Goal: Task Accomplishment & Management: Complete application form

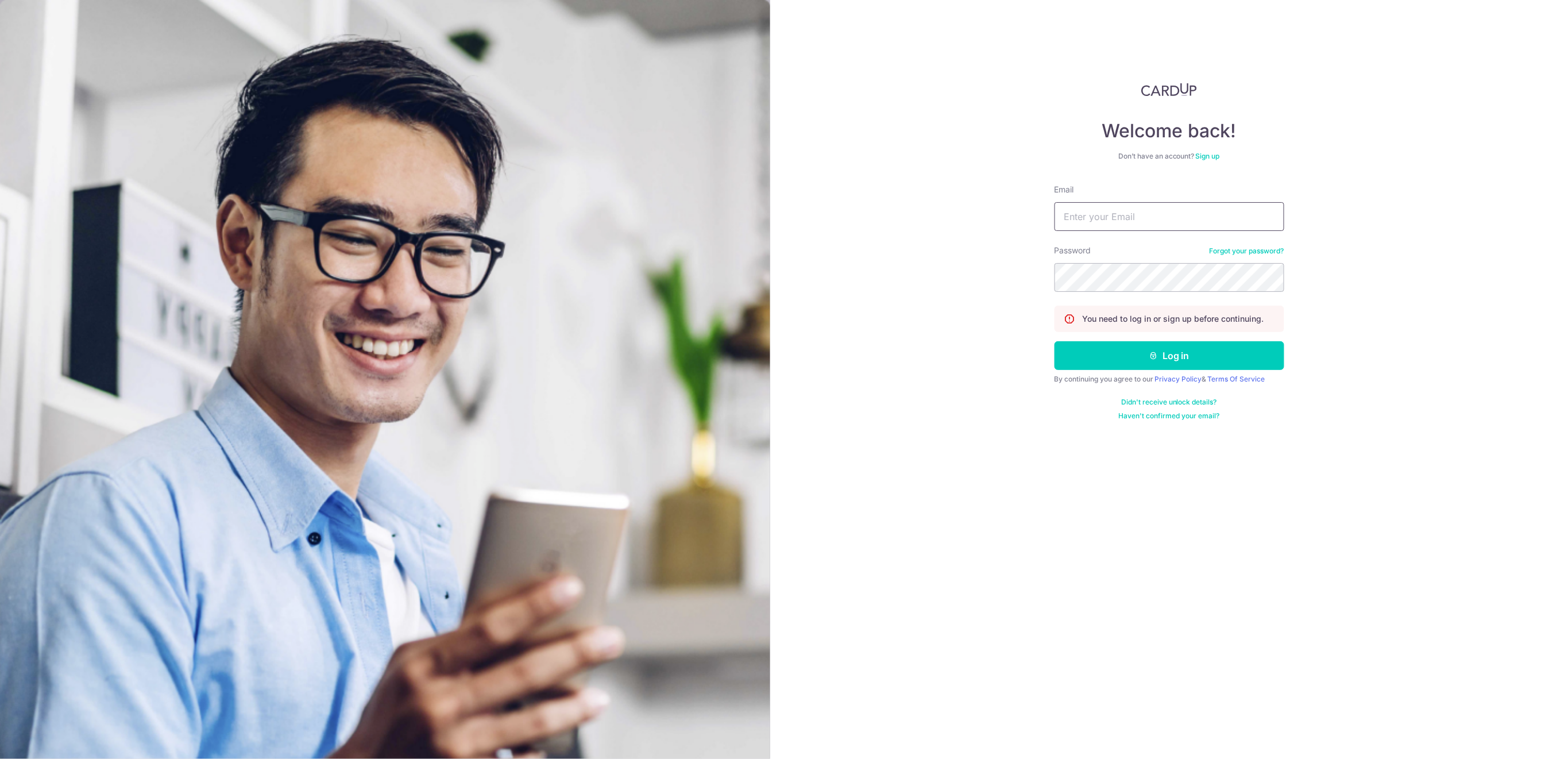
click at [1209, 218] on input "Email" at bounding box center [1170, 216] width 230 height 29
type input "[EMAIL_ADDRESS][DOMAIN_NAME]"
click at [1235, 363] on button "Log in" at bounding box center [1170, 355] width 230 height 29
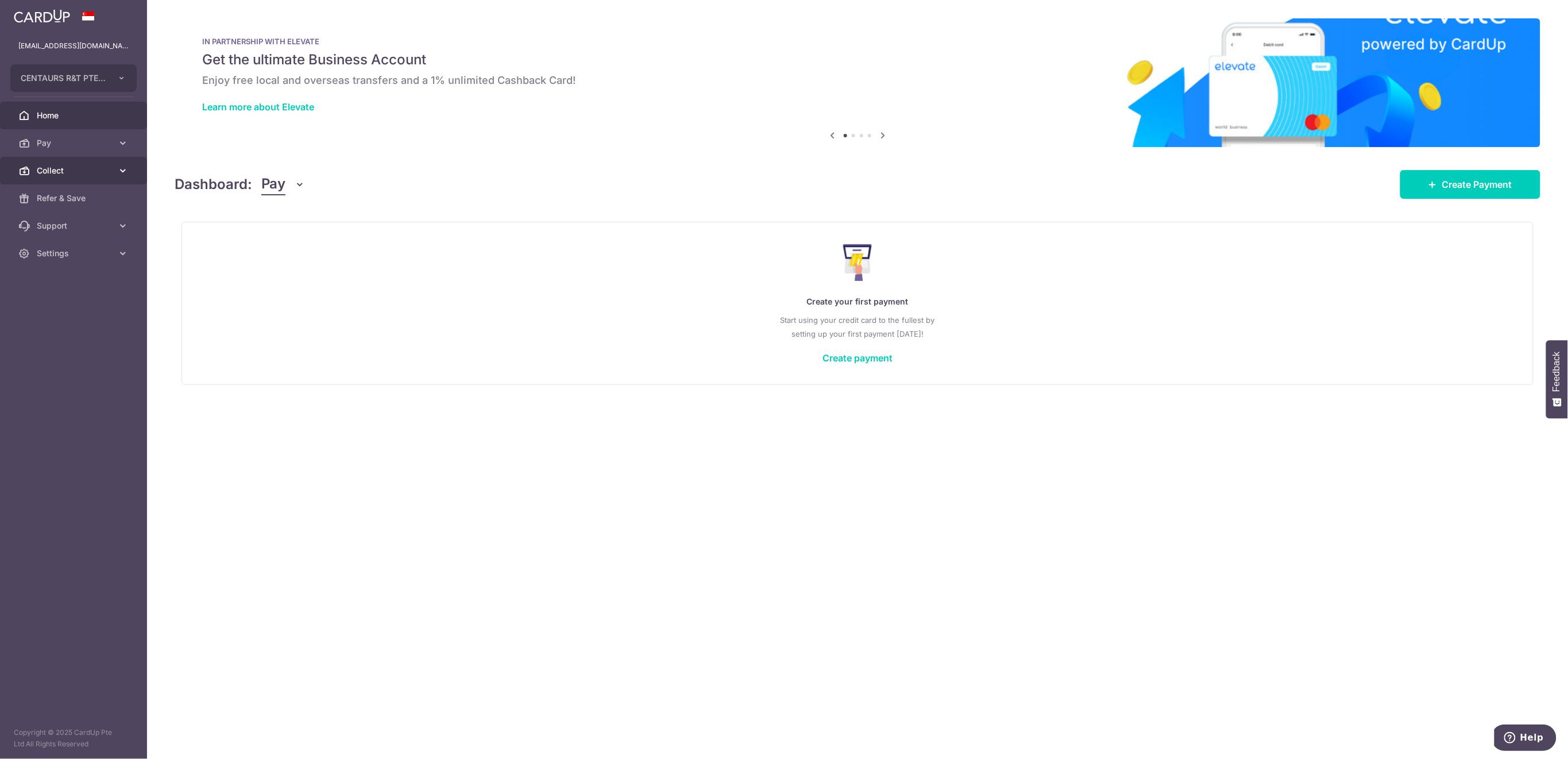
click at [59, 172] on span "Collect" at bounding box center [75, 171] width 76 height 12
click at [66, 257] on span "Payment Requests" at bounding box center [75, 253] width 76 height 12
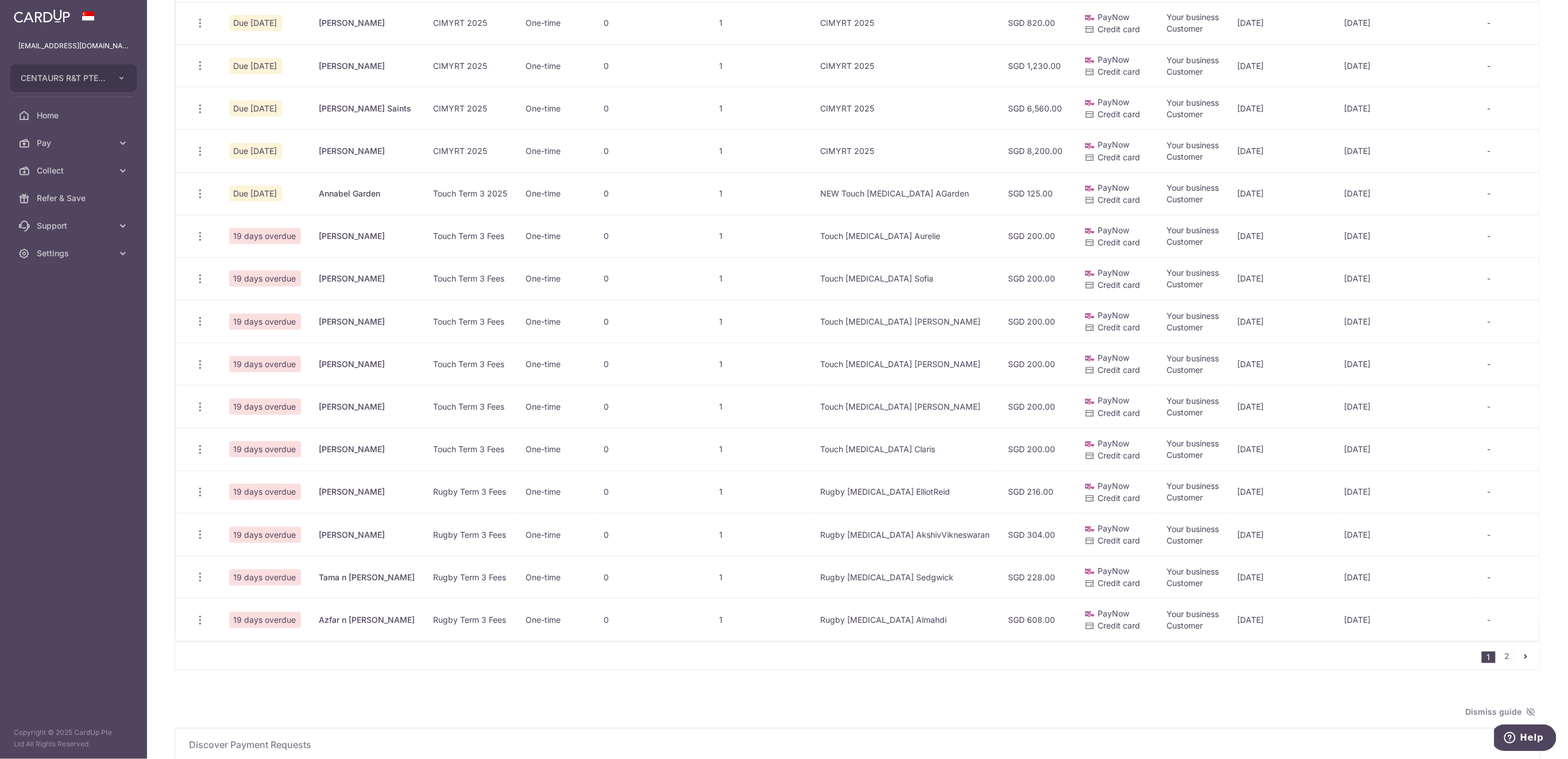
scroll to position [459, 0]
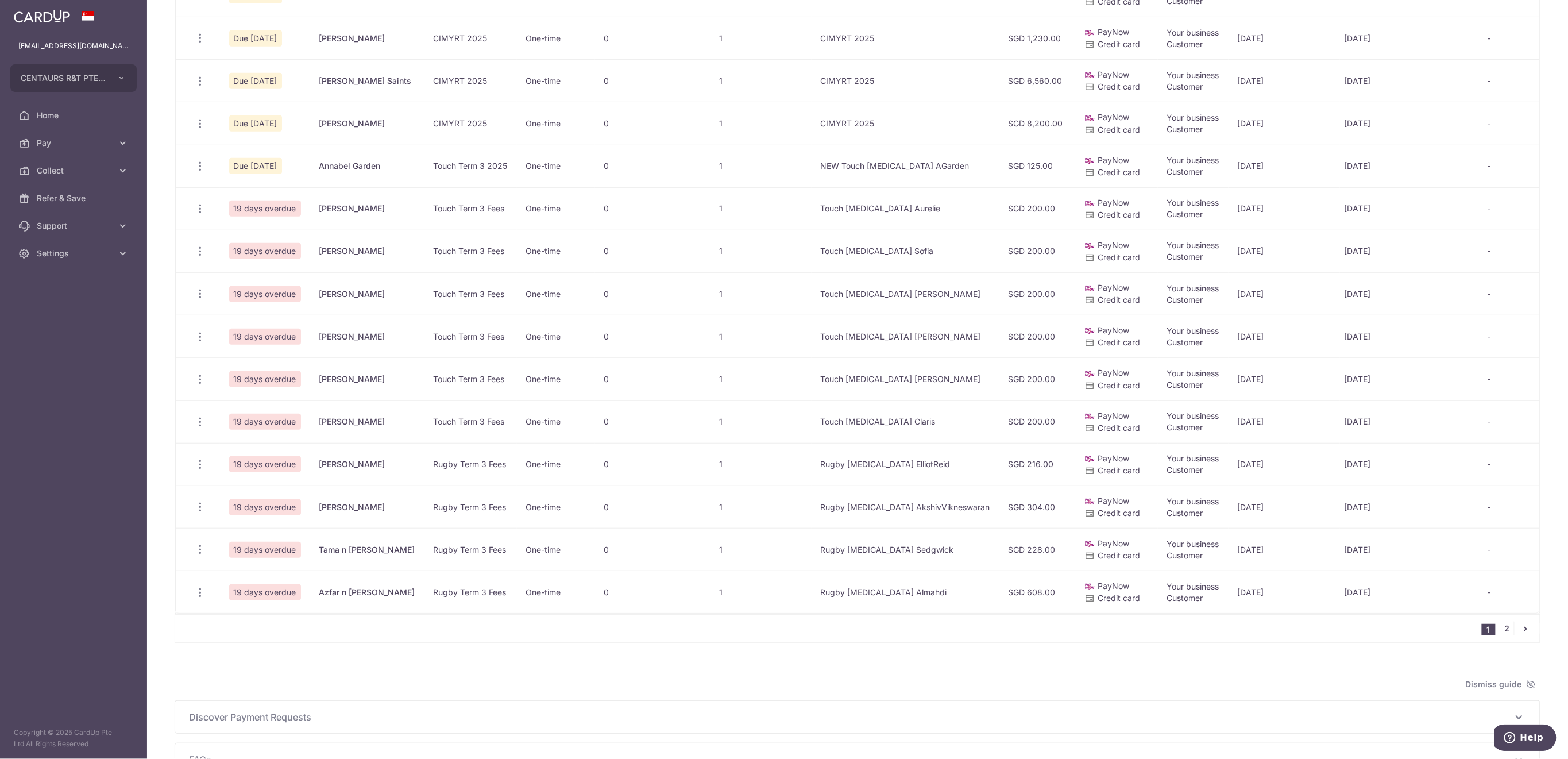
click at [1501, 635] on link "2" at bounding box center [1508, 629] width 14 height 14
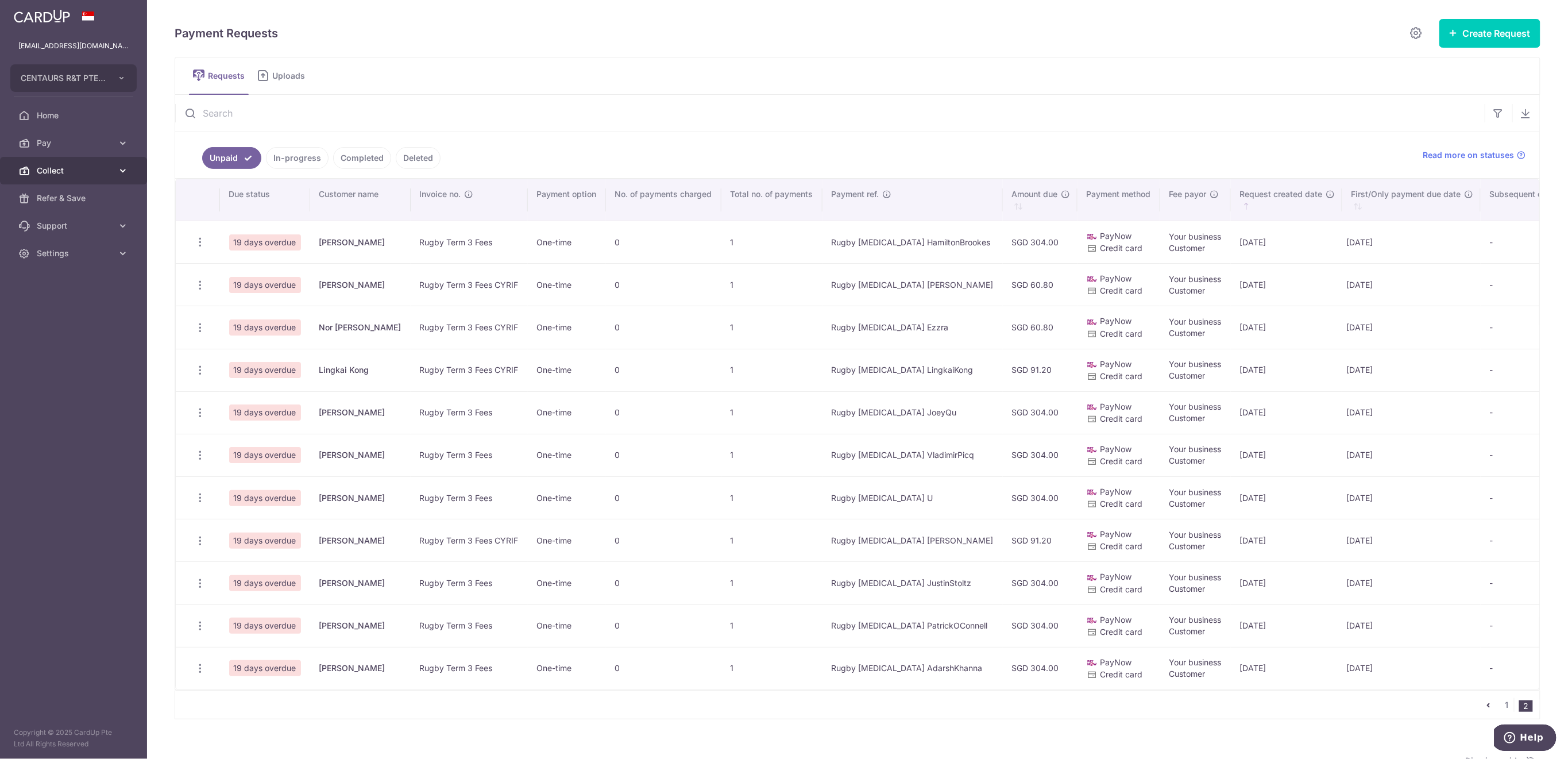
click at [80, 173] on span "Collect" at bounding box center [75, 171] width 76 height 12
click at [77, 191] on link "Dashboard" at bounding box center [73, 198] width 147 height 28
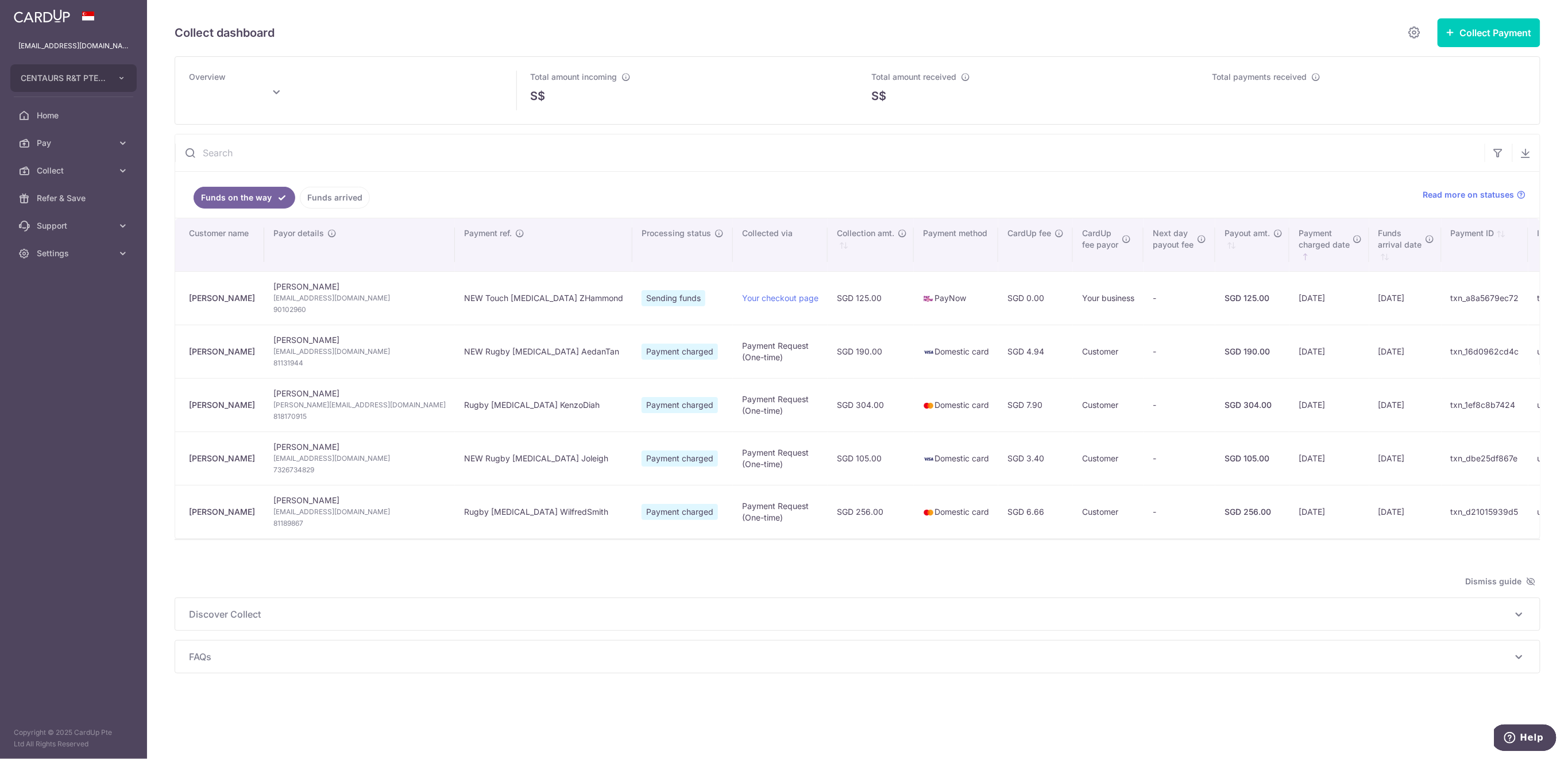
type input "September 2025"
click at [316, 202] on link "Funds arrived" at bounding box center [334, 198] width 70 height 22
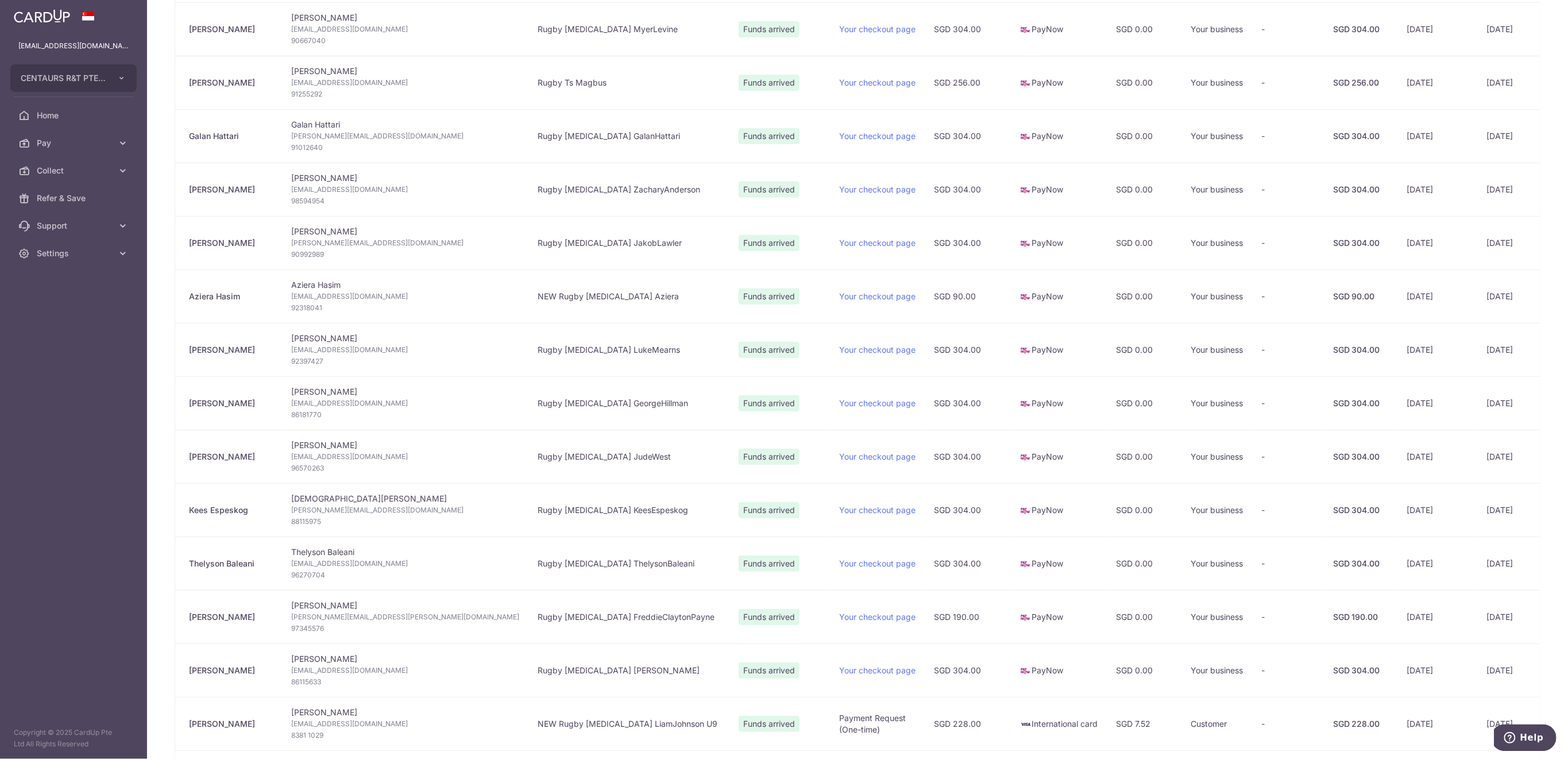
scroll to position [383, 0]
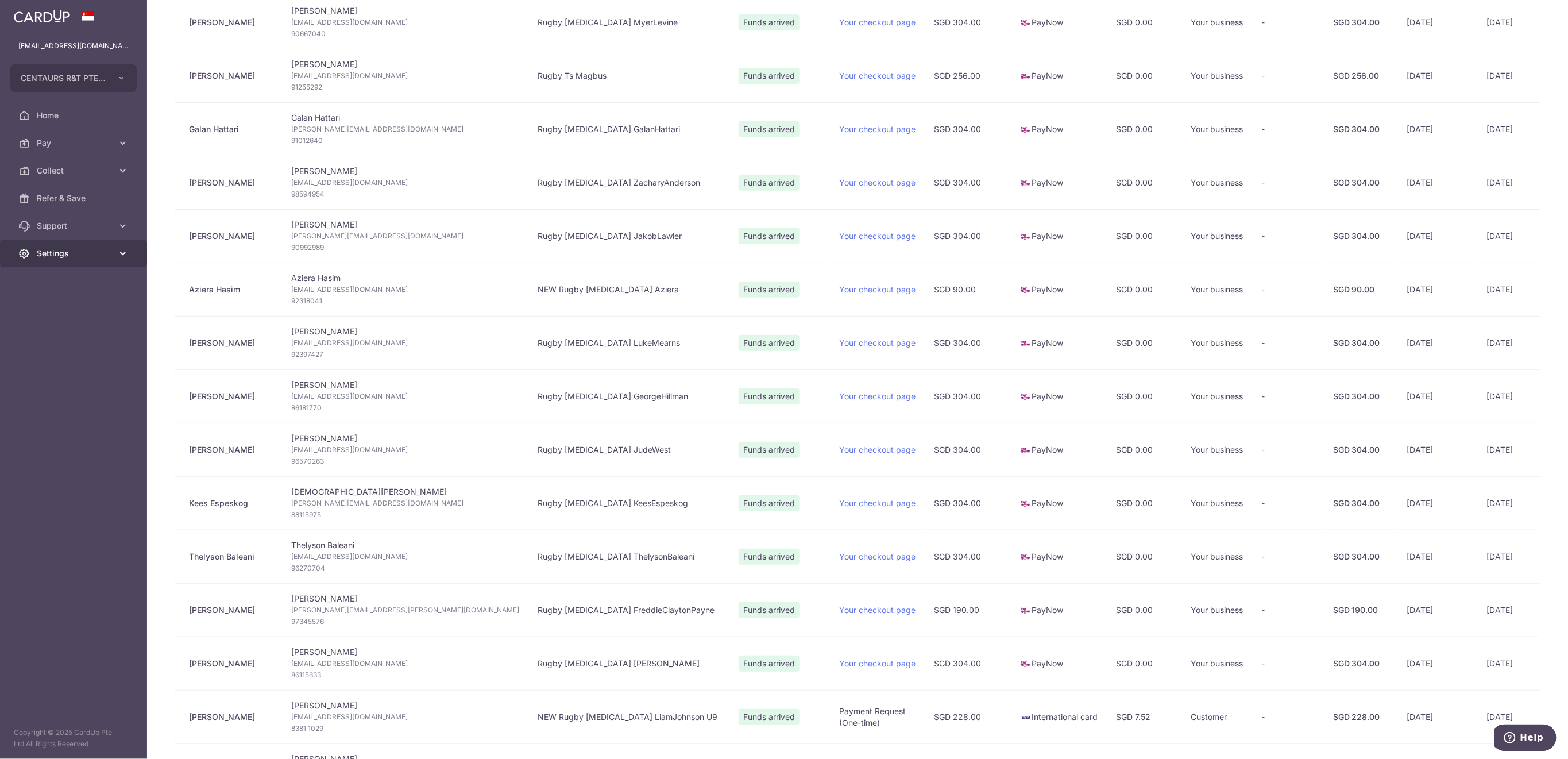
click at [63, 255] on span "Settings" at bounding box center [75, 253] width 76 height 12
click at [74, 309] on span "Logout" at bounding box center [75, 308] width 76 height 12
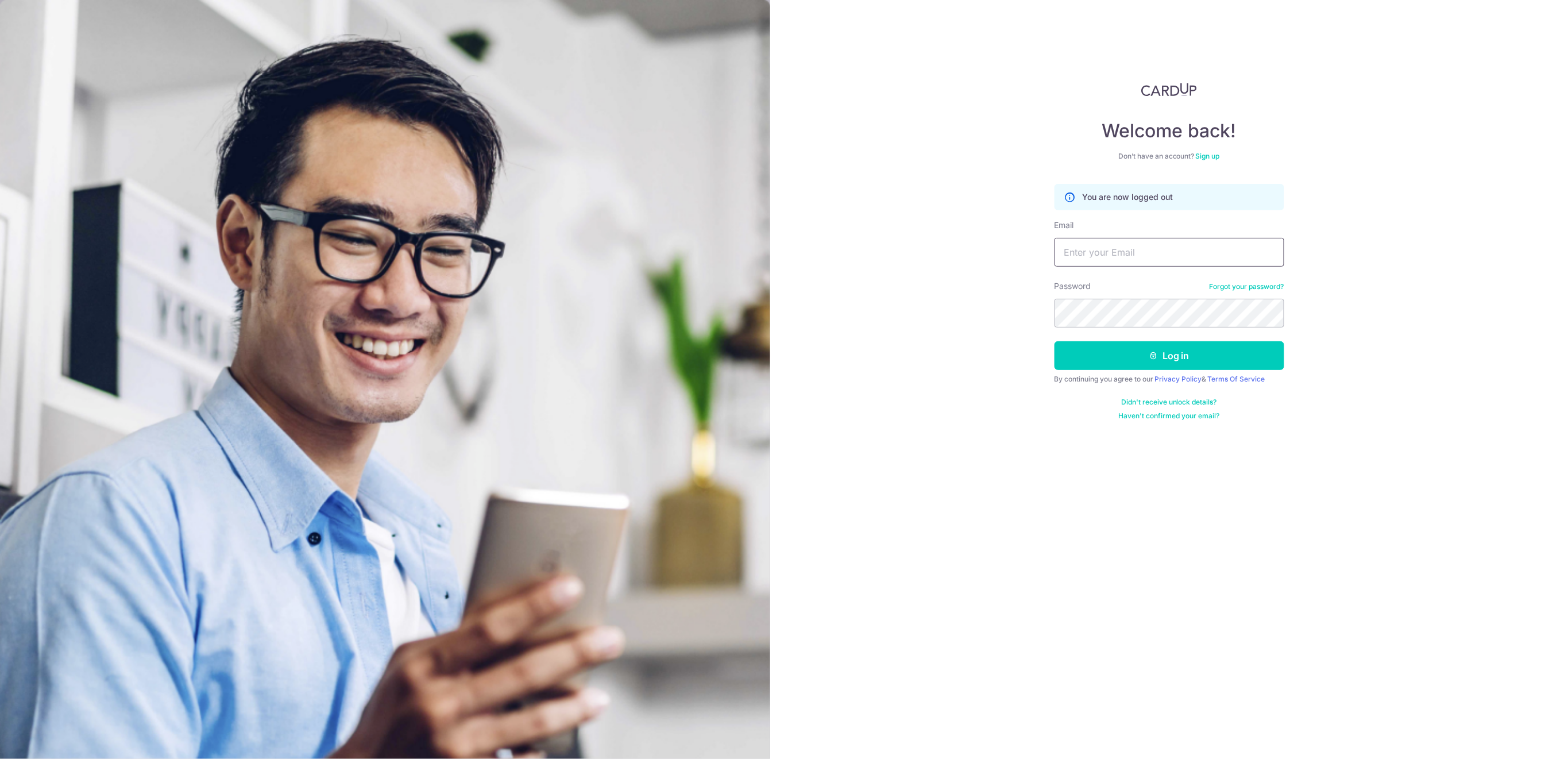
click at [1227, 252] on input "Email" at bounding box center [1170, 252] width 230 height 29
click at [1150, 253] on input "Email" at bounding box center [1170, 252] width 230 height 29
type input "[EMAIL_ADDRESS][DOMAIN_NAME]"
click at [1229, 358] on button "Log in" at bounding box center [1170, 355] width 230 height 29
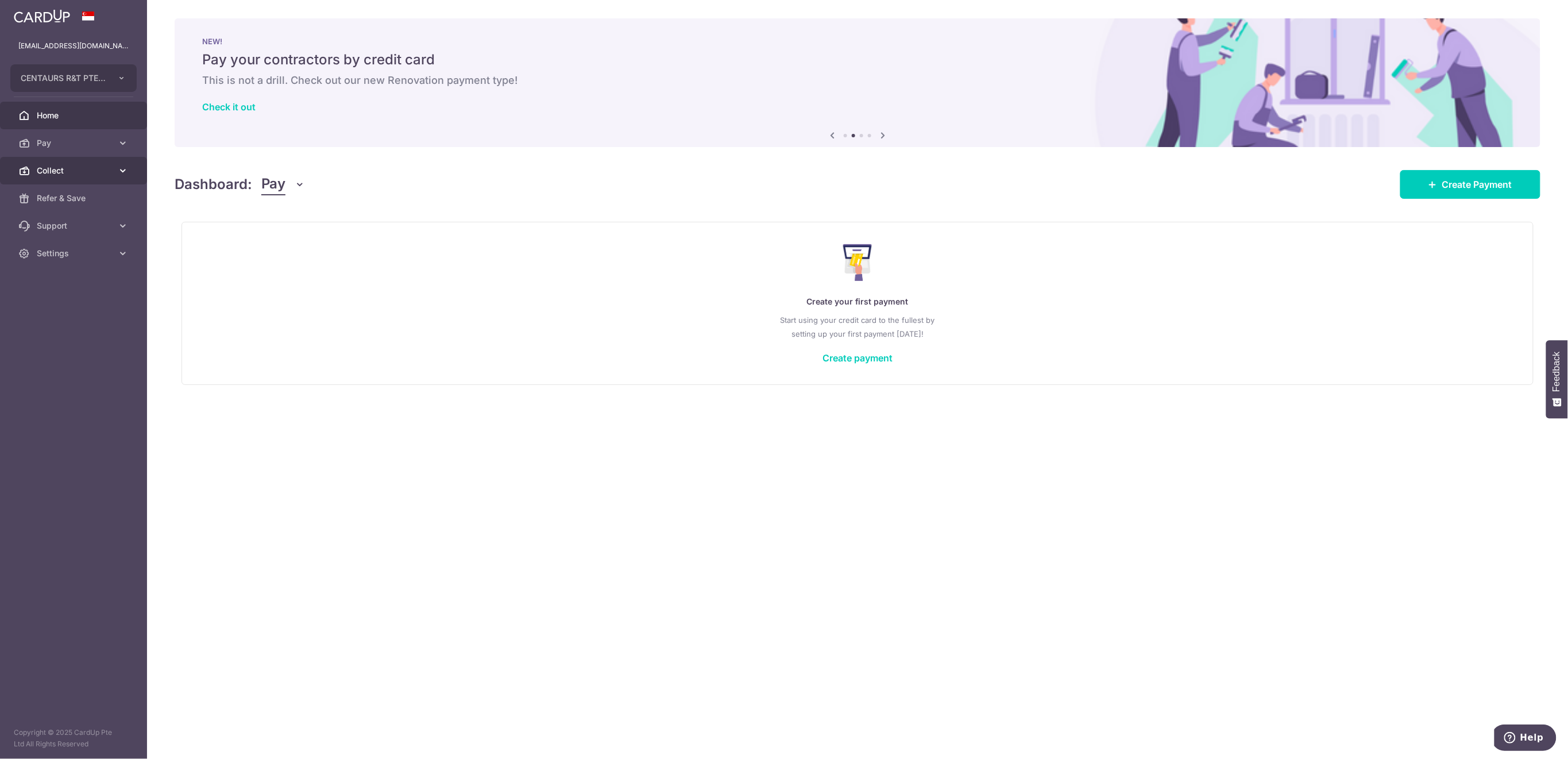
click at [53, 173] on span "Collect" at bounding box center [75, 171] width 76 height 12
click at [80, 256] on span "Payment Requests" at bounding box center [75, 253] width 76 height 12
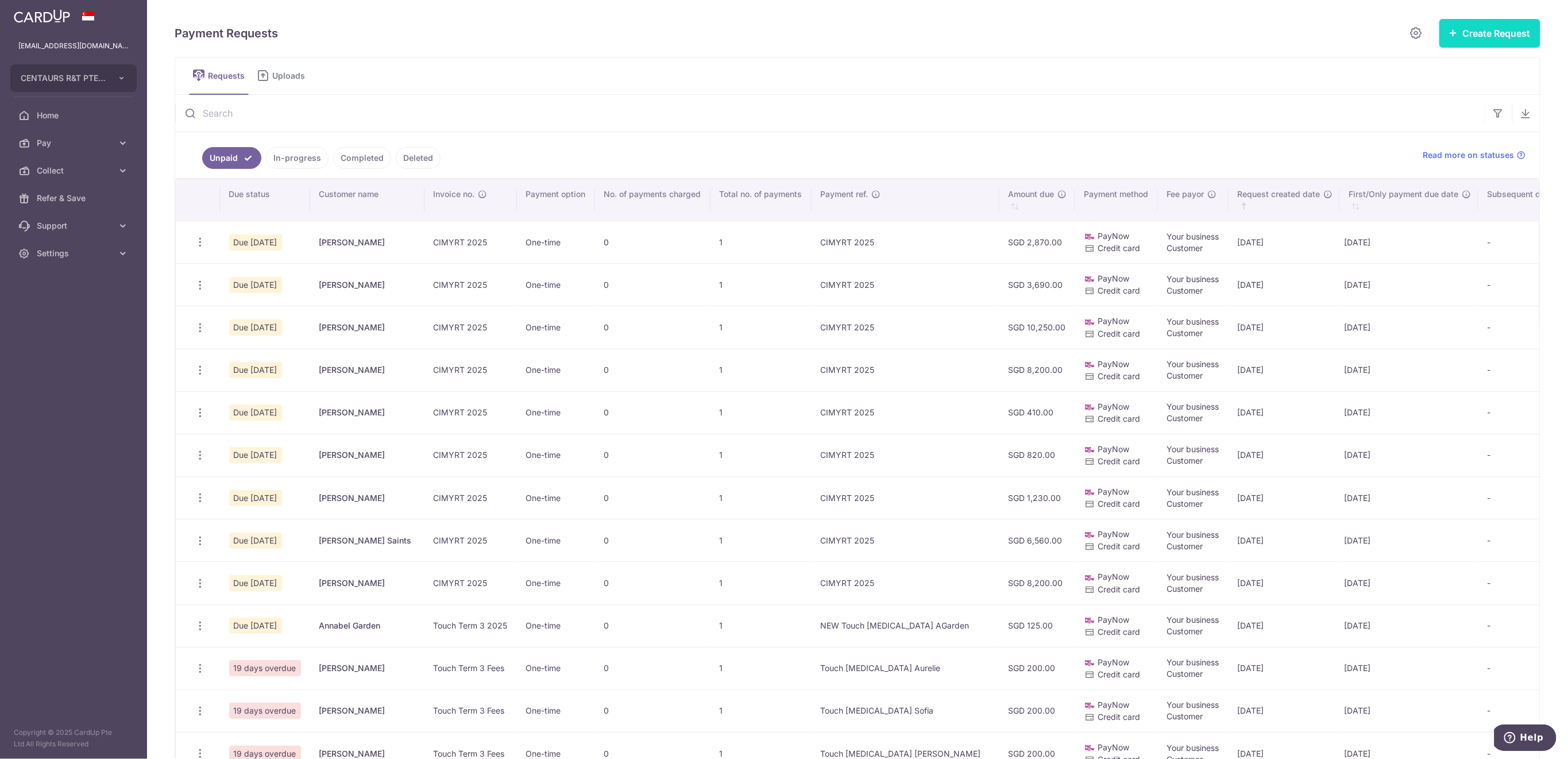
click at [1448, 43] on button "Create Request" at bounding box center [1490, 33] width 101 height 29
click at [1441, 66] on span "Single Request" at bounding box center [1471, 69] width 118 height 14
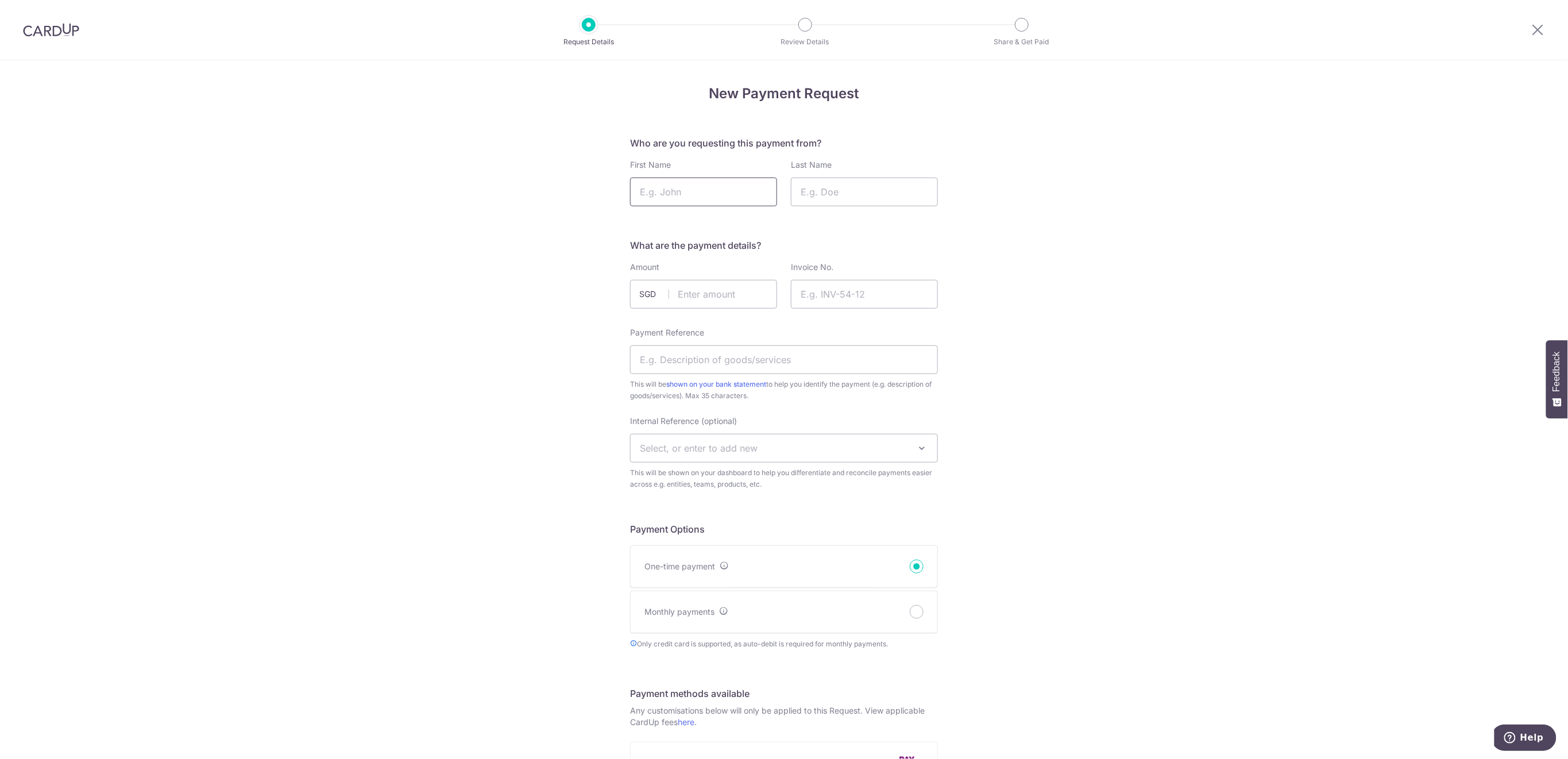
click at [747, 192] on input "First Name" at bounding box center [703, 191] width 147 height 29
type input "Lillee"
click at [850, 186] on input "Last Name" at bounding box center [865, 191] width 147 height 29
type input "Johnson"
click at [746, 285] on input "text" at bounding box center [703, 293] width 147 height 29
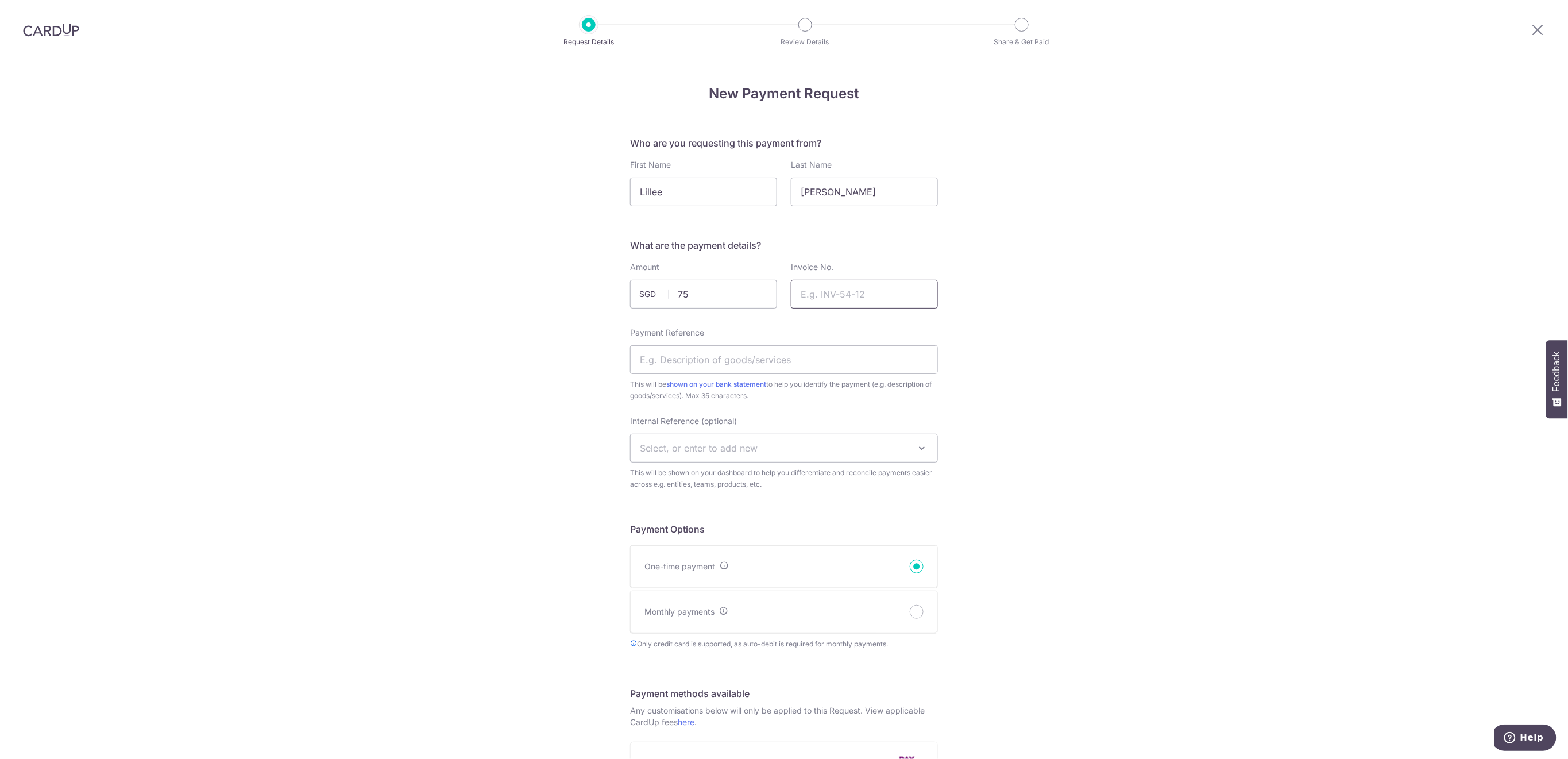
type input "75.00"
click at [833, 291] on input "Invoice No." at bounding box center [865, 293] width 147 height 29
type input "Rugby Term 3 2025"
click at [836, 354] on input "Payment Reference" at bounding box center [784, 359] width 308 height 29
type input "NEW Rugby T3 LilleeJohnson"
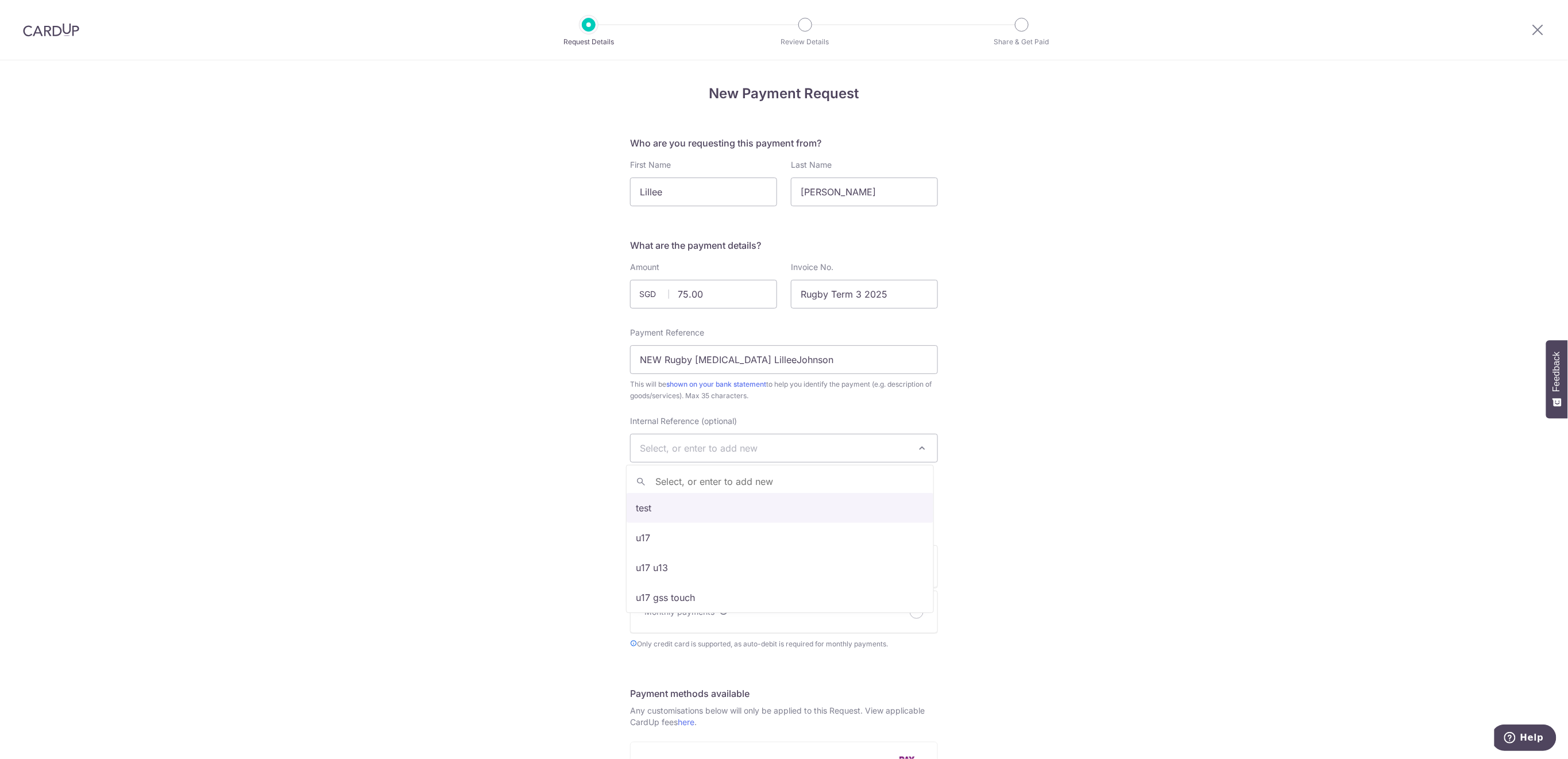
click at [843, 448] on span "Select, or enter to add new" at bounding box center [784, 449] width 306 height 28
type input "GSS"
select select "gss"
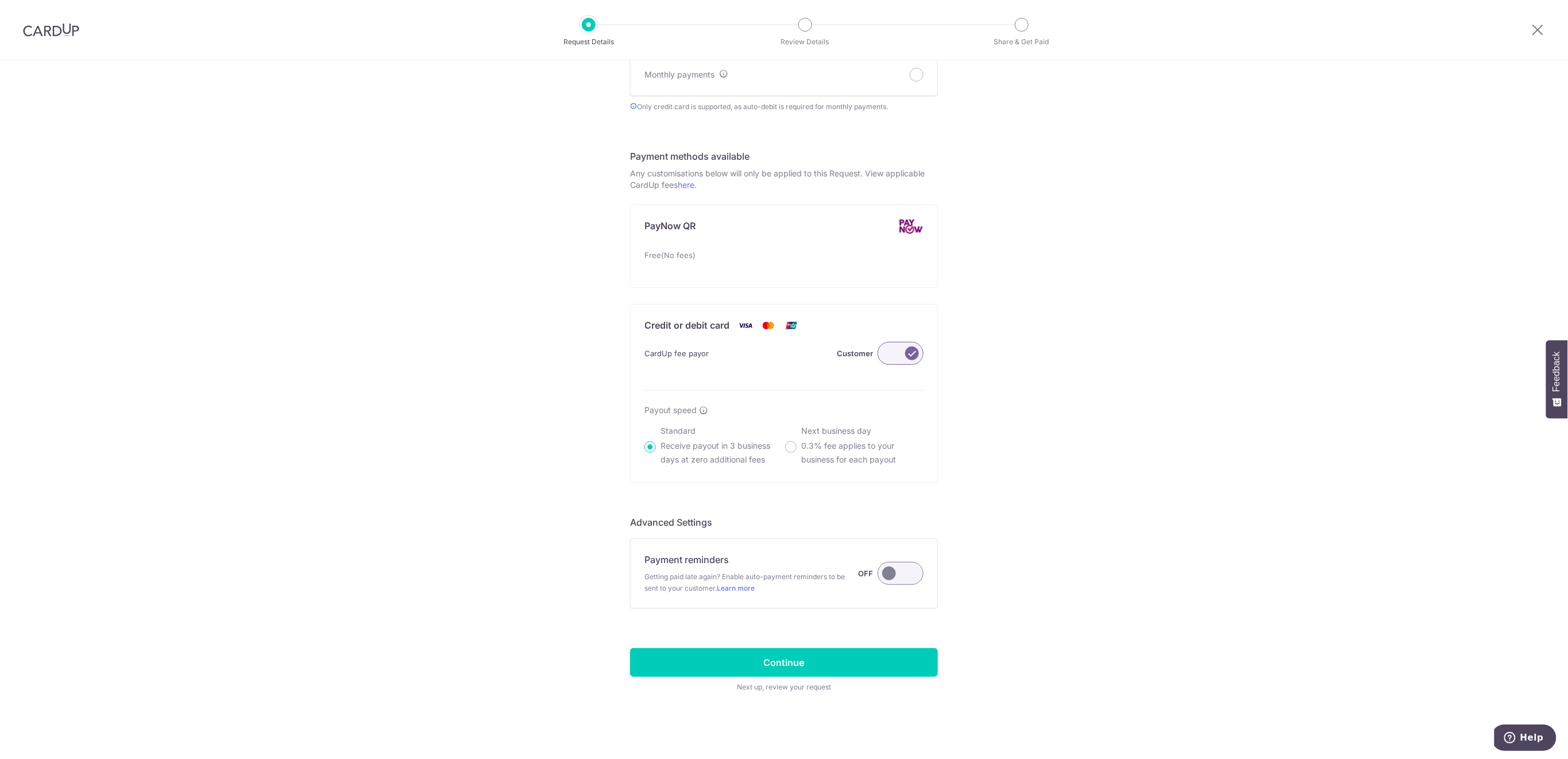
scroll to position [538, 0]
click at [898, 574] on label at bounding box center [901, 572] width 46 height 23
click at [0, 0] on input "Payment reminders Getting paid late again? Enable auto-payment reminders to be …" at bounding box center [0, 0] width 0 height 0
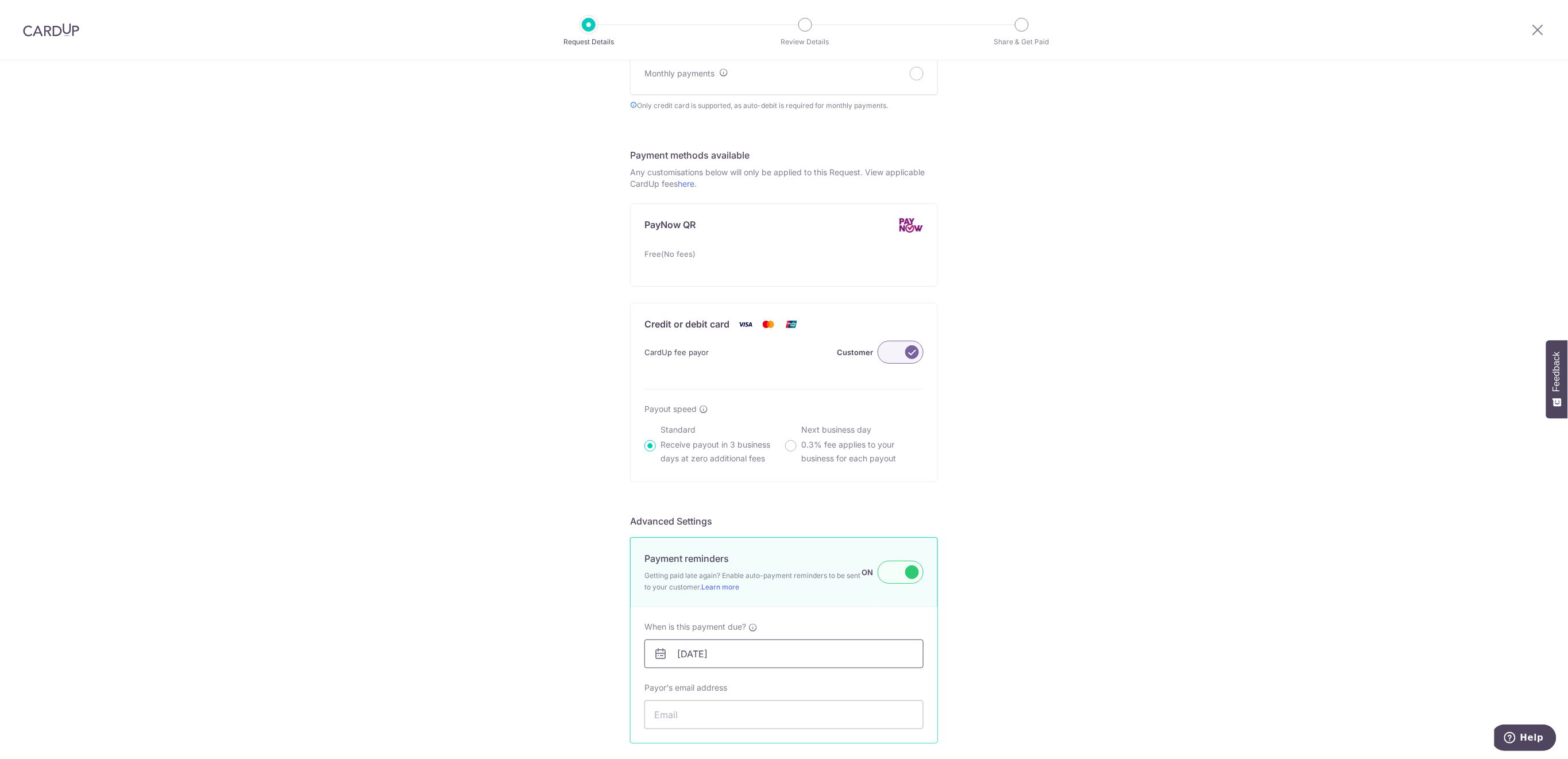
click at [859, 655] on input "02/09/2025" at bounding box center [784, 653] width 279 height 29
click at [785, 530] on link "5" at bounding box center [779, 531] width 19 height 19
type input "05/09/2025"
click at [791, 715] on input "Payor's email address" at bounding box center [784, 714] width 279 height 29
click at [688, 715] on input "Payor's email address" at bounding box center [784, 714] width 279 height 29
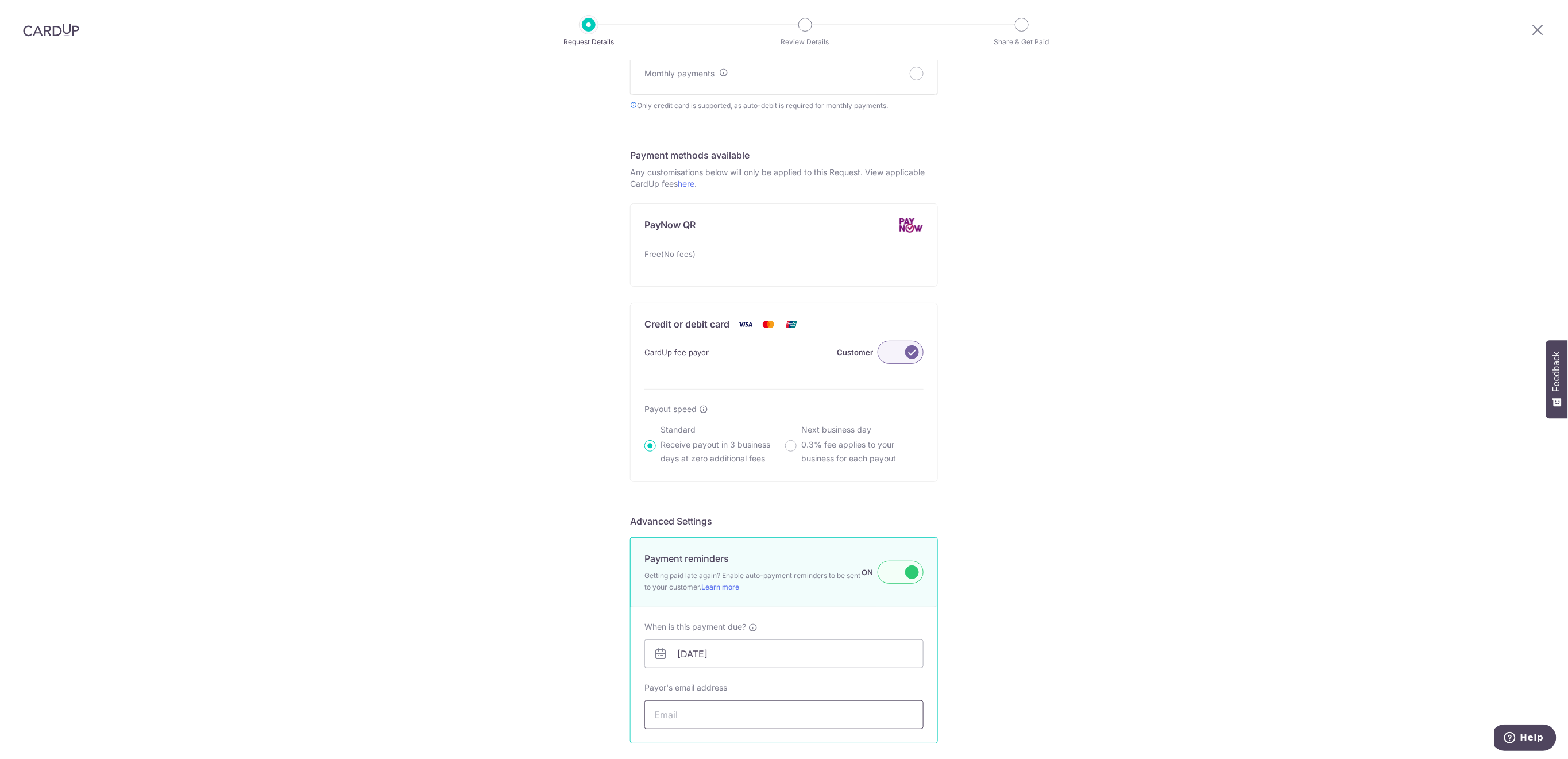
paste input "traceejohnson73011@gmail.com"
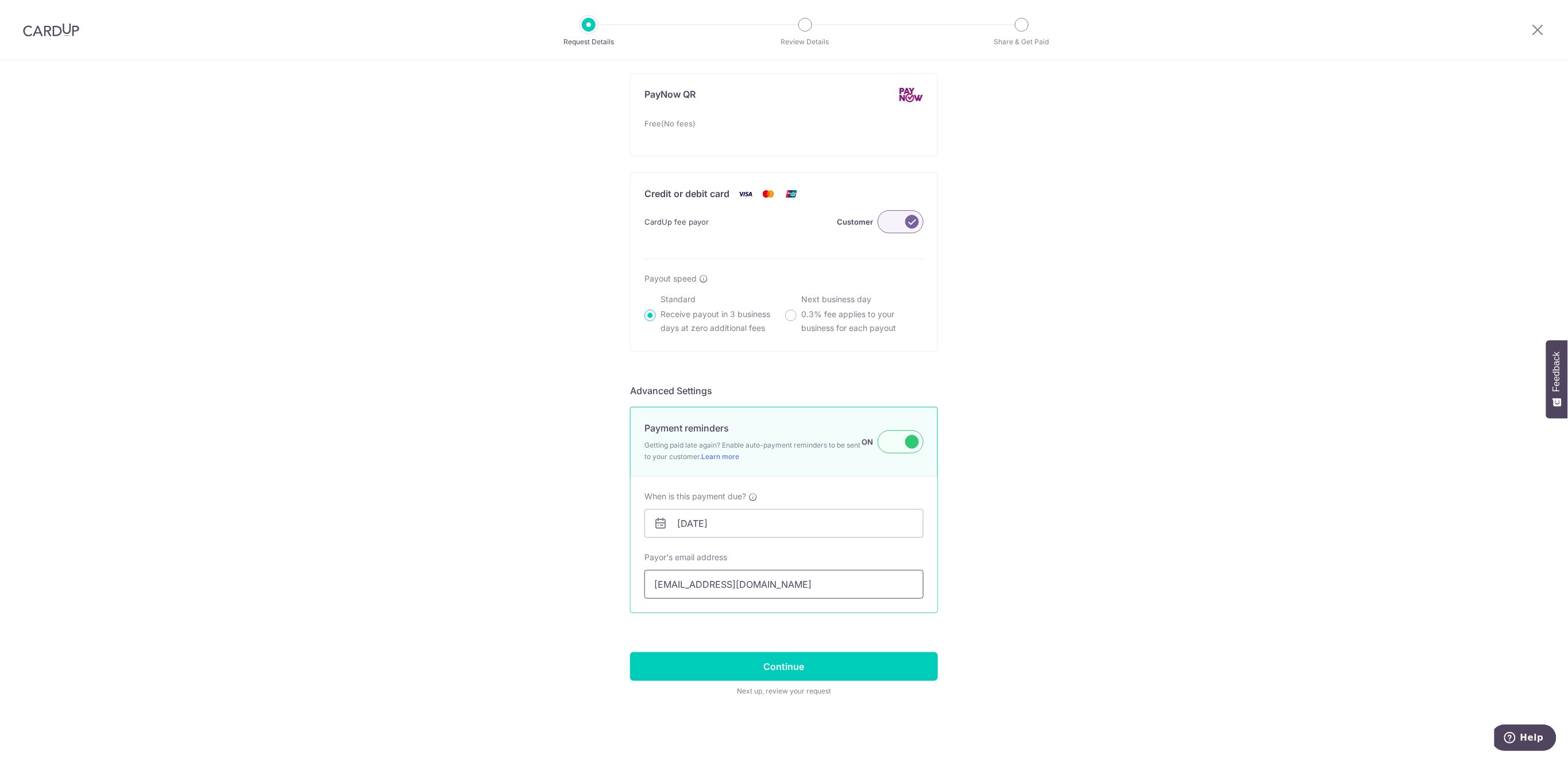
scroll to position [675, 0]
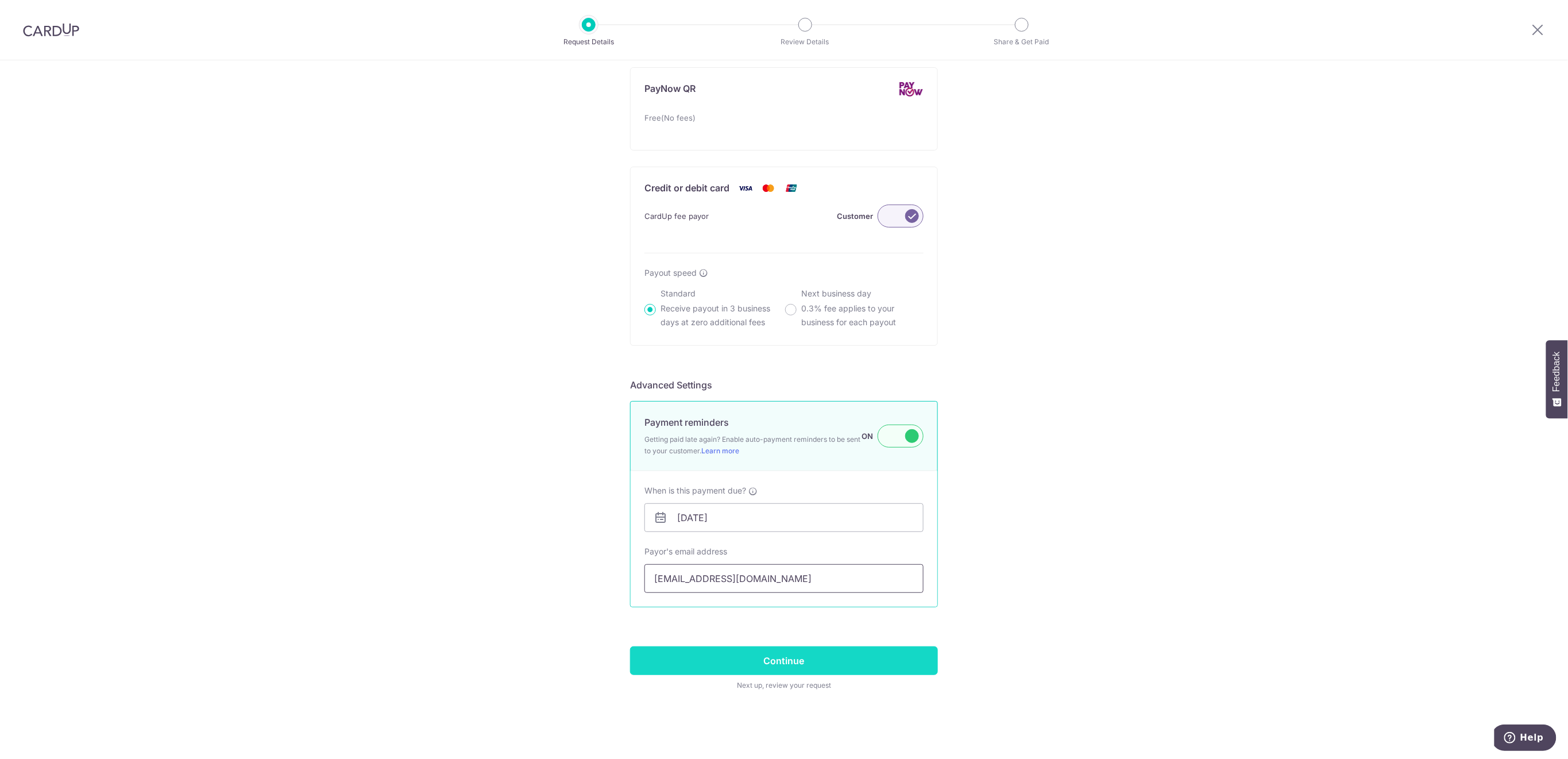
type input "traceejohnson73011@gmail.com"
click at [908, 662] on input "Continue" at bounding box center [784, 660] width 308 height 29
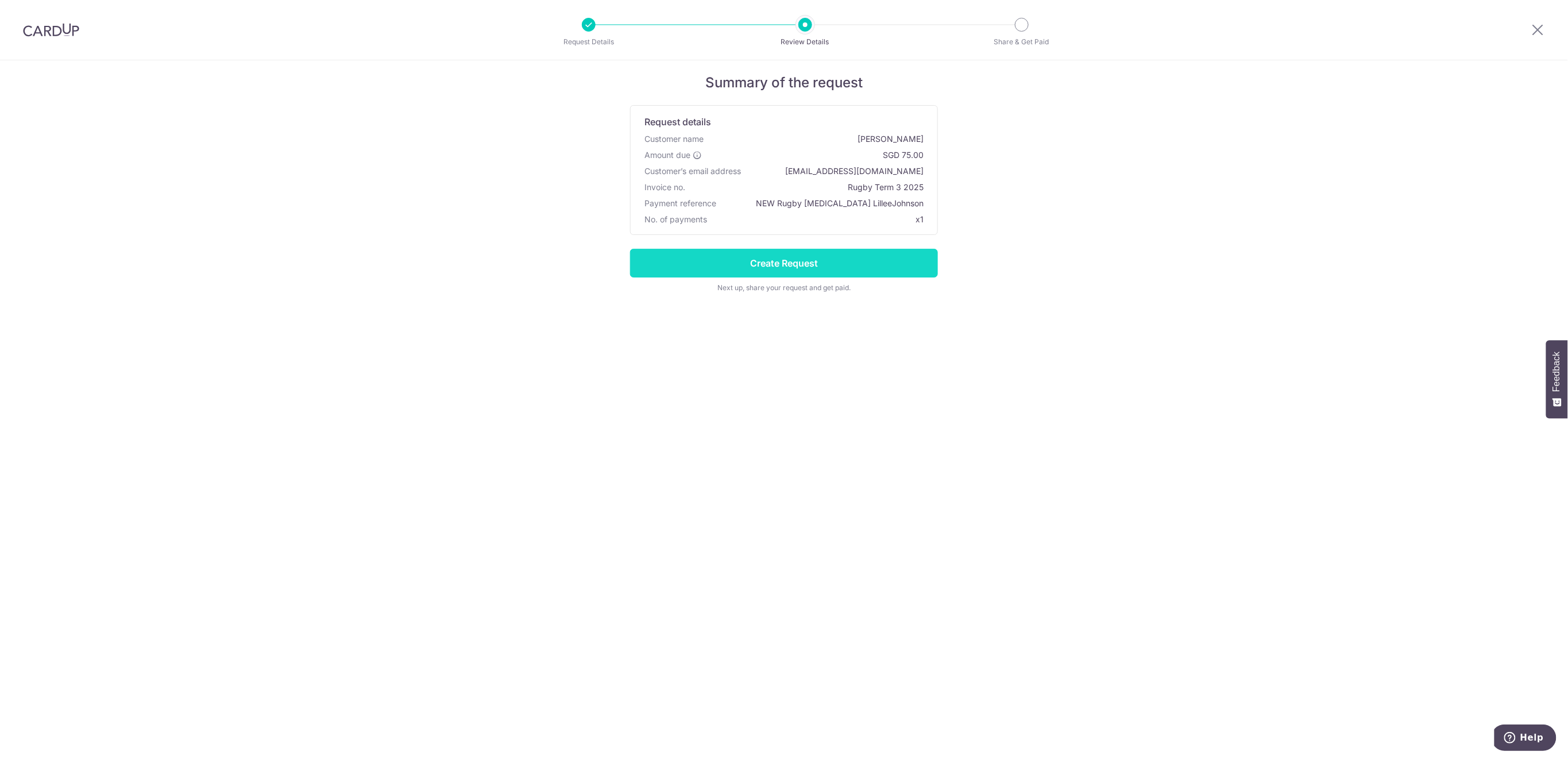
click at [906, 263] on input "Create Request" at bounding box center [784, 263] width 308 height 29
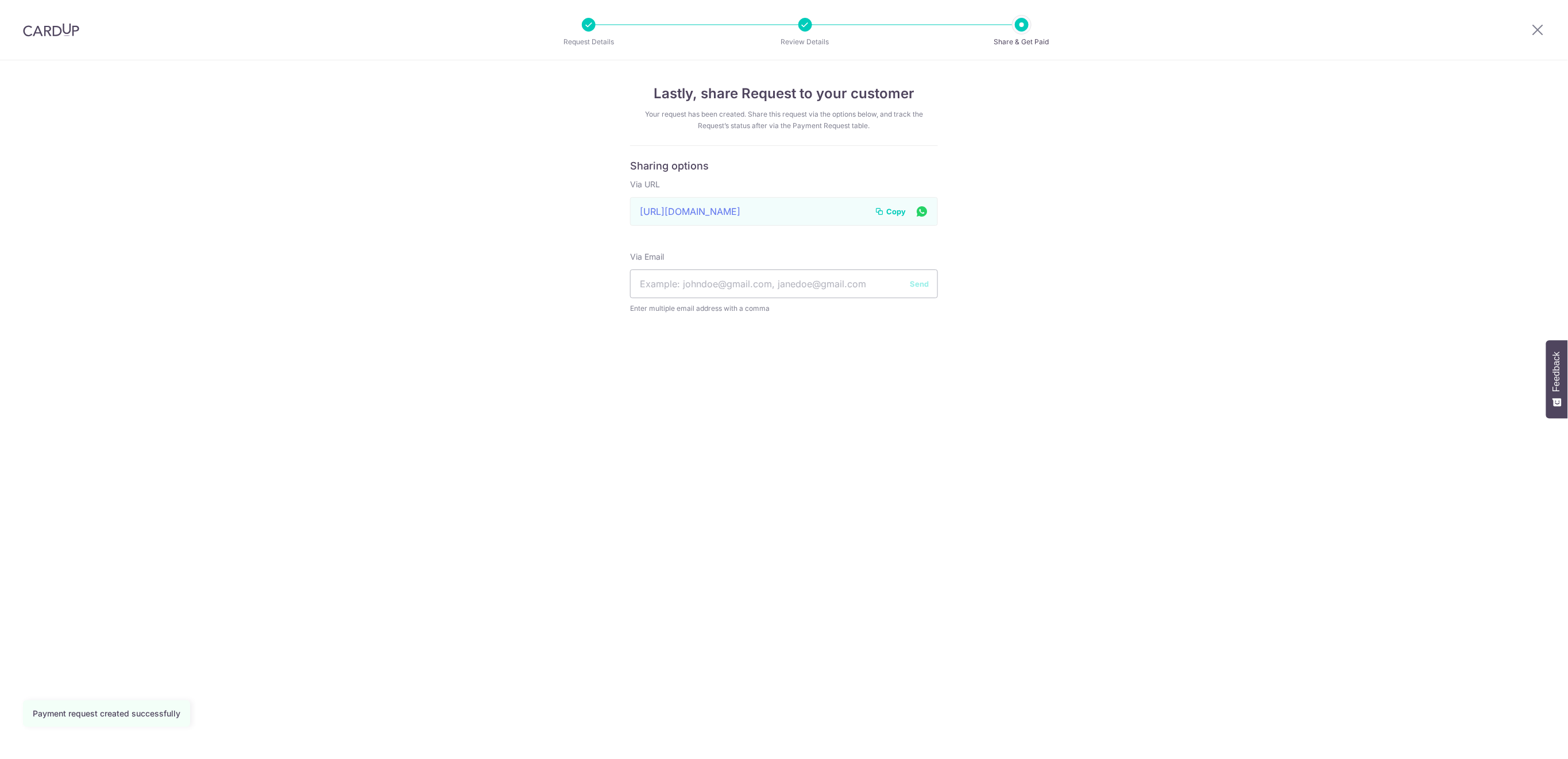
click at [729, 282] on input "text" at bounding box center [784, 283] width 308 height 29
type input "[EMAIL_ADDRESS][DOMAIN_NAME]"
click at [917, 280] on button "Send" at bounding box center [919, 283] width 19 height 12
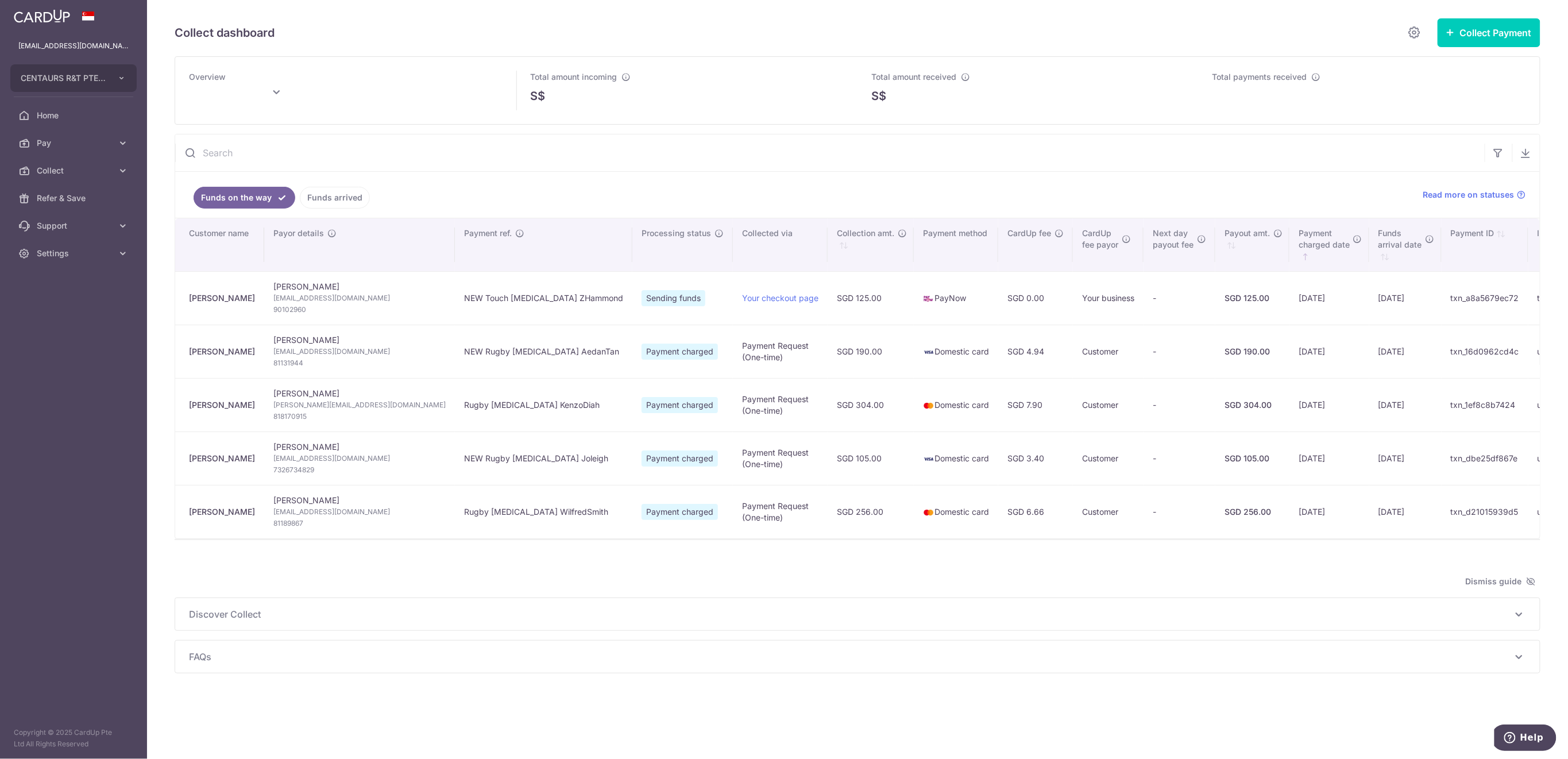
type input "September 2025"
click at [46, 257] on span "Settings" at bounding box center [75, 253] width 76 height 12
click at [57, 311] on span "Logout" at bounding box center [75, 308] width 76 height 12
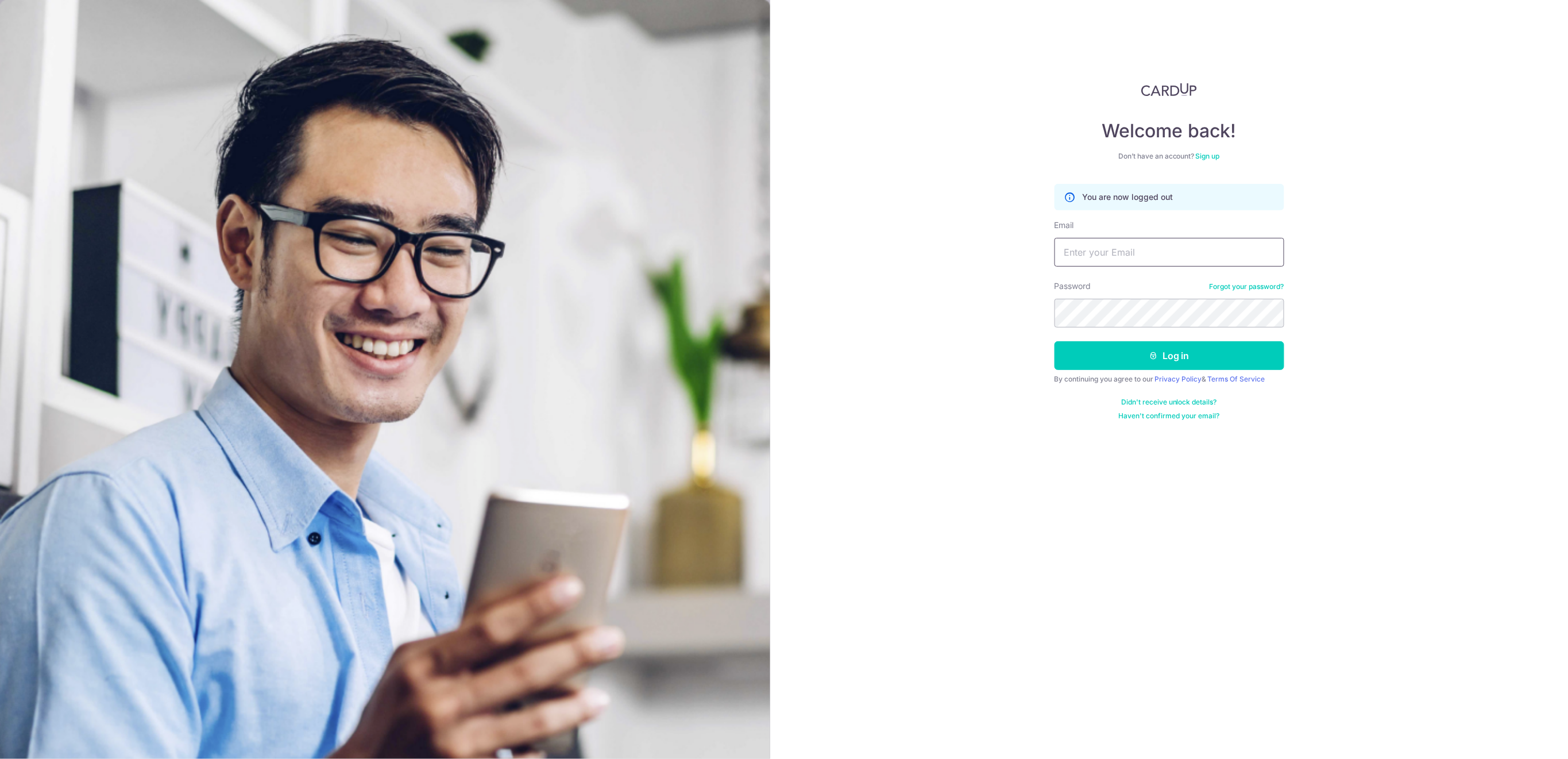
click at [1212, 255] on input "Email" at bounding box center [1170, 252] width 230 height 29
click at [1123, 250] on input "Email" at bounding box center [1170, 252] width 230 height 29
type input "[EMAIL_ADDRESS][DOMAIN_NAME]"
click at [1124, 359] on button "Log in" at bounding box center [1170, 355] width 230 height 29
